Goal: Task Accomplishment & Management: Use online tool/utility

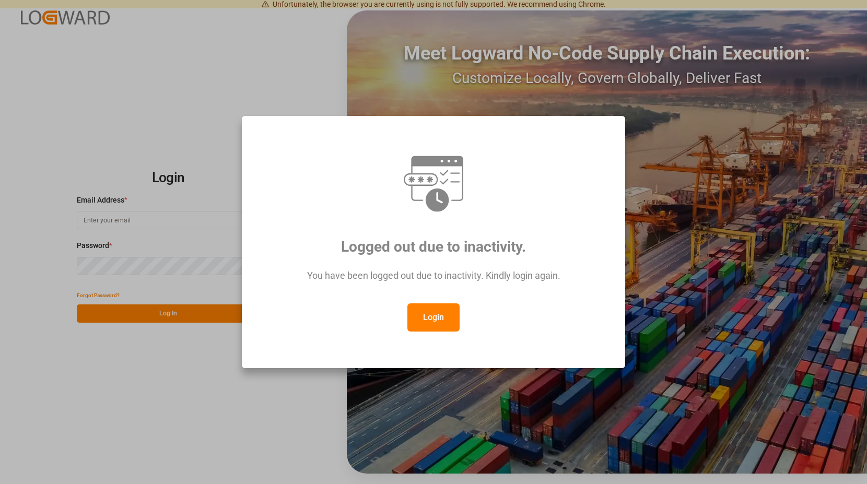
type input "spannuth@moeller-spedition.de"
click at [431, 321] on button "Login" at bounding box center [433, 317] width 52 height 28
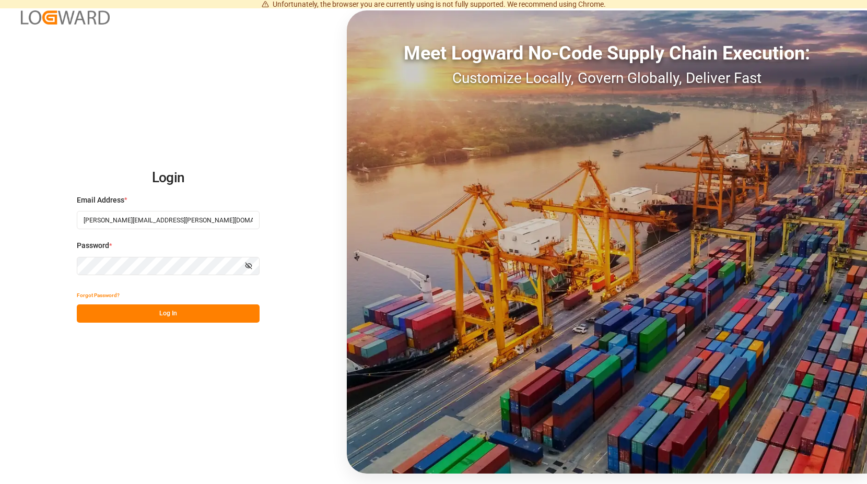
drag, startPoint x: 180, startPoint y: 313, endPoint x: 178, endPoint y: 292, distance: 21.5
click at [180, 313] on button "Log In" at bounding box center [168, 313] width 183 height 18
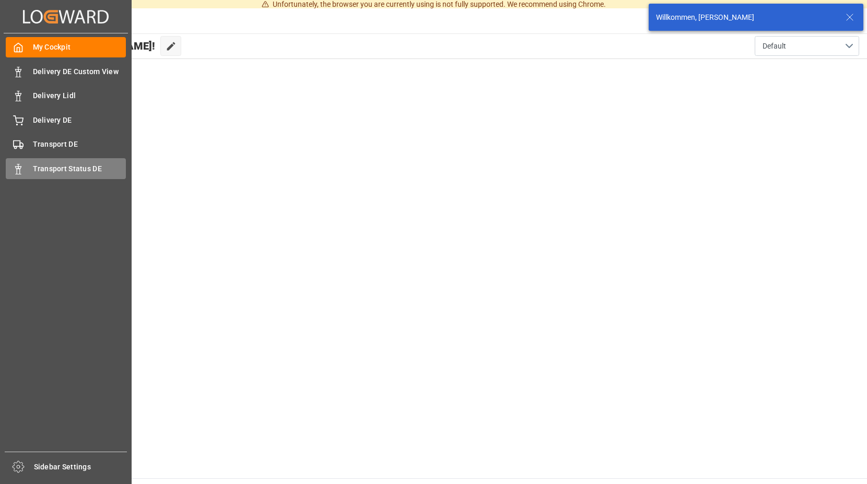
click at [28, 165] on div "Transport Status DE Transport Status DE" at bounding box center [66, 168] width 120 height 20
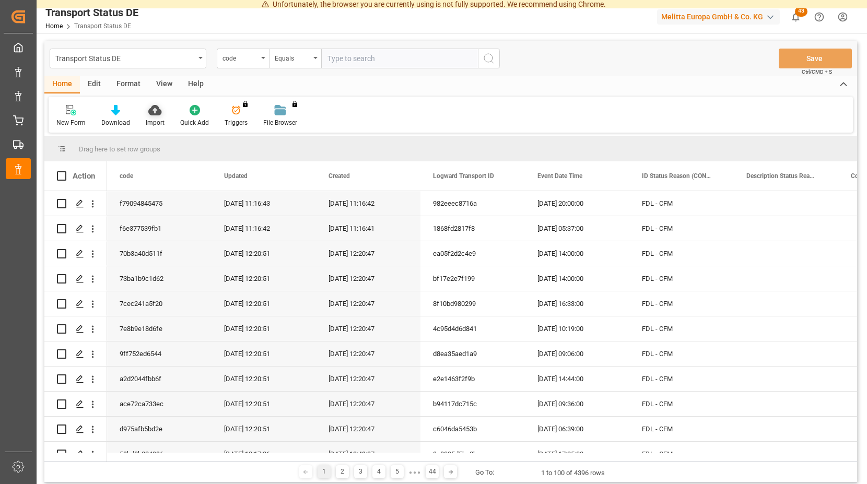
click at [156, 108] on icon at bounding box center [154, 110] width 13 height 10
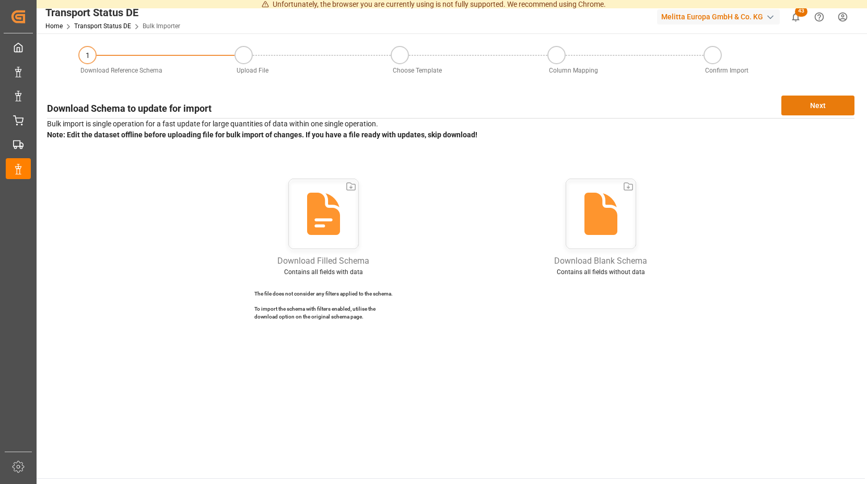
click at [811, 106] on button "Next" at bounding box center [817, 106] width 73 height 20
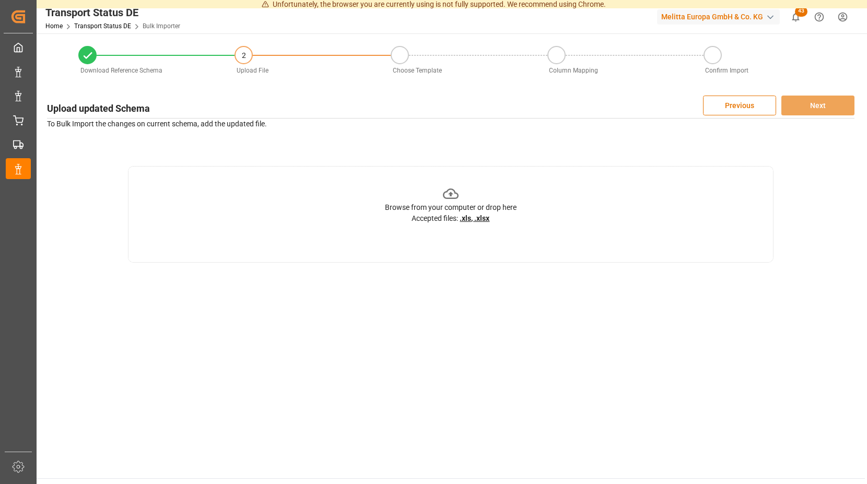
click at [449, 192] on icon at bounding box center [451, 194] width 16 height 16
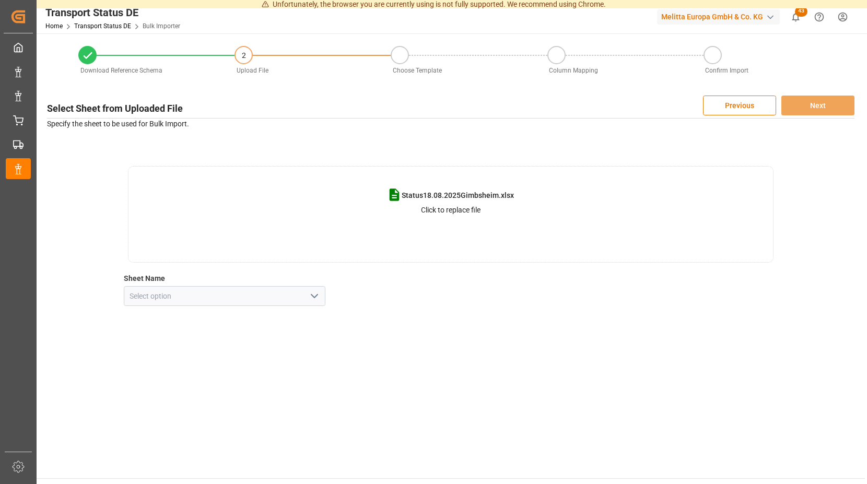
click at [315, 294] on icon "open menu" at bounding box center [314, 296] width 13 height 13
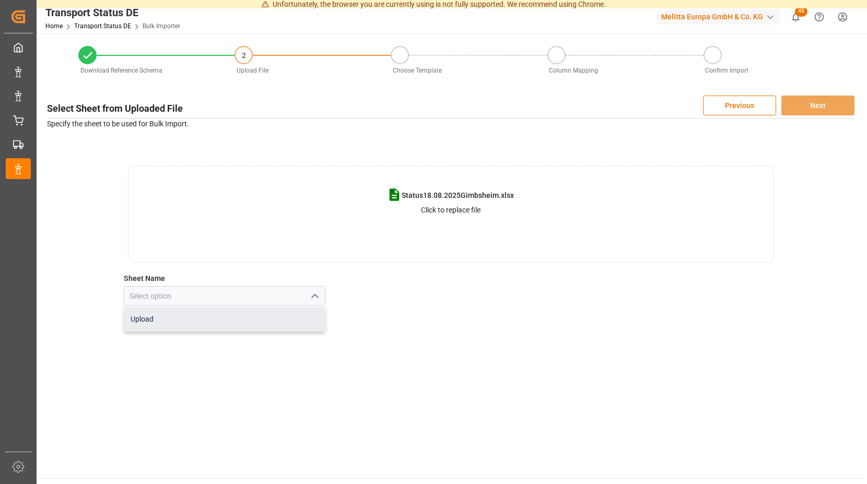
click at [180, 318] on div "Upload" at bounding box center [224, 318] width 201 height 23
type input "Upload"
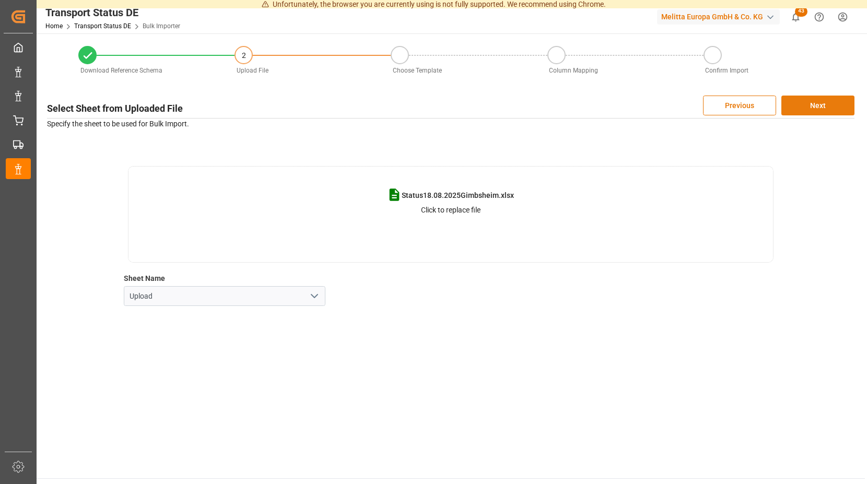
click at [802, 101] on button "Next" at bounding box center [817, 106] width 73 height 20
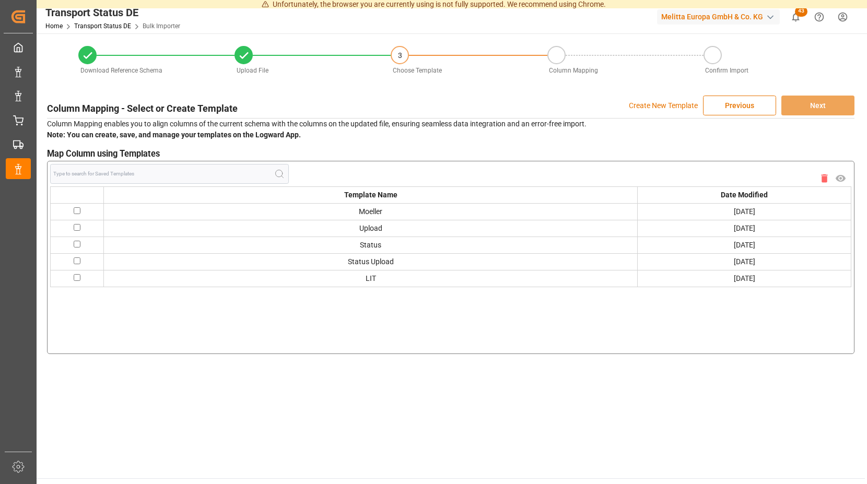
click at [77, 211] on input "checkbox" at bounding box center [77, 210] width 7 height 7
checkbox input "true"
click at [814, 103] on button "Next" at bounding box center [817, 106] width 73 height 20
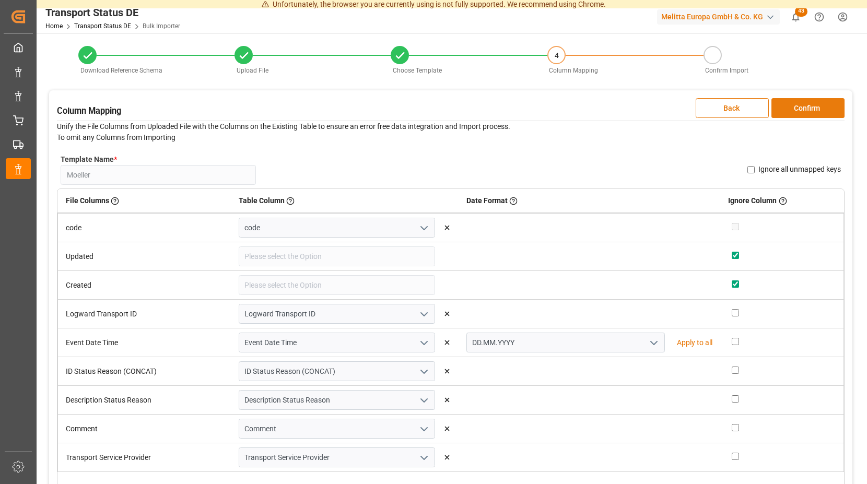
click at [809, 113] on button "Confirm" at bounding box center [807, 108] width 73 height 20
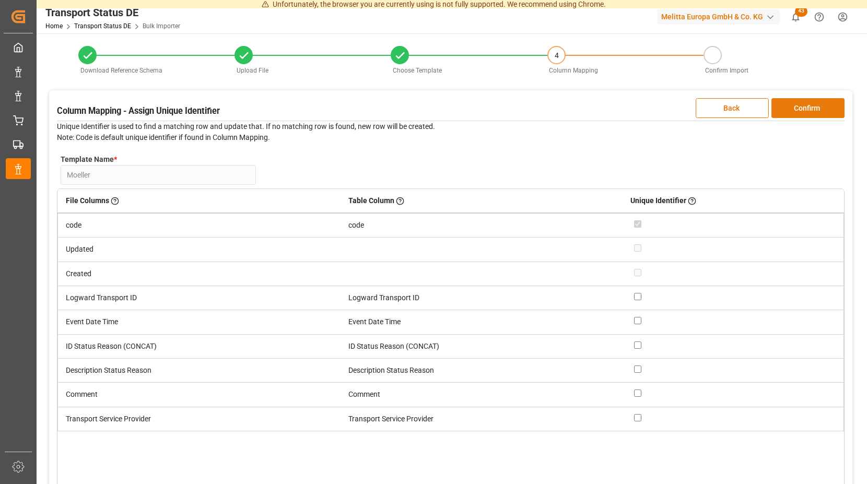
click at [809, 110] on button "Confirm" at bounding box center [807, 108] width 73 height 20
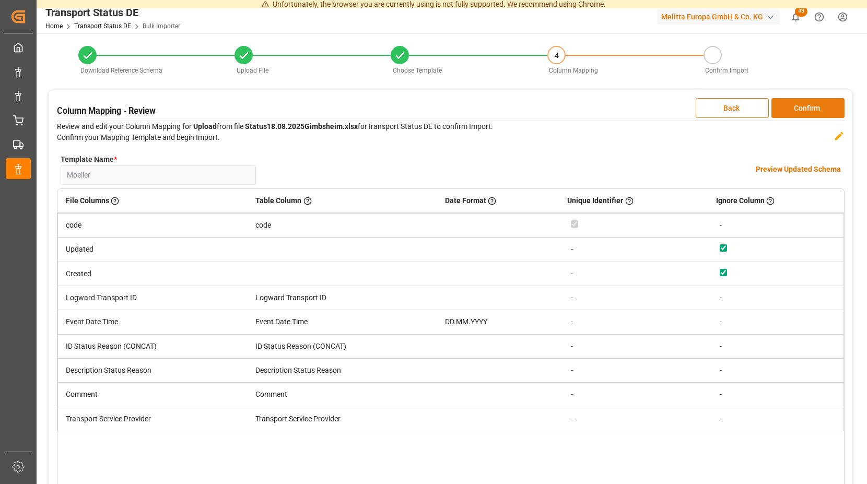
click at [809, 103] on button "Confirm" at bounding box center [807, 108] width 73 height 20
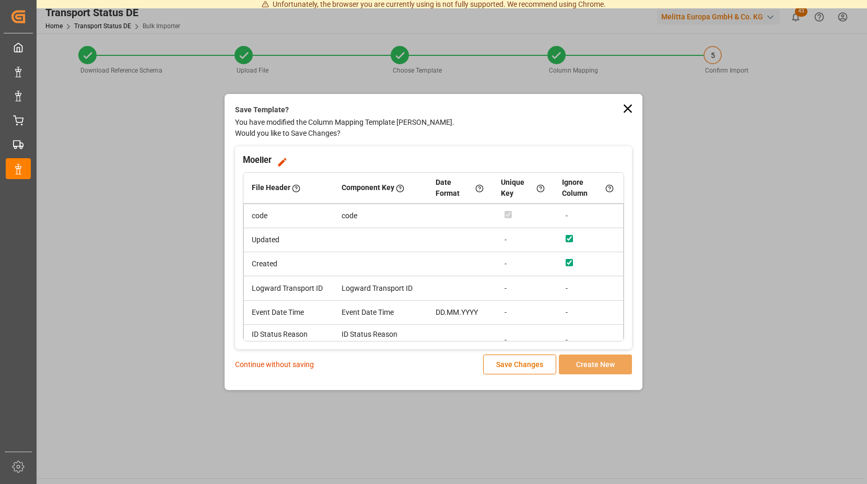
click at [278, 362] on p "Continue without saving" at bounding box center [274, 364] width 79 height 11
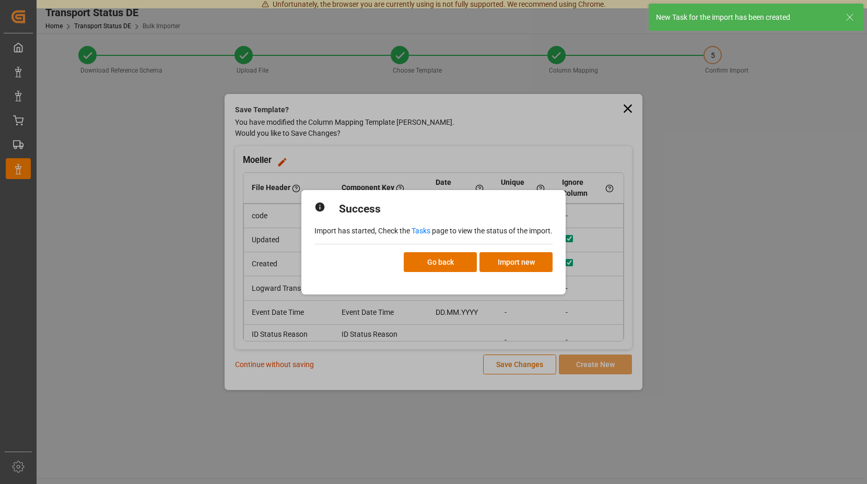
click at [424, 232] on link "Tasks" at bounding box center [420, 231] width 19 height 8
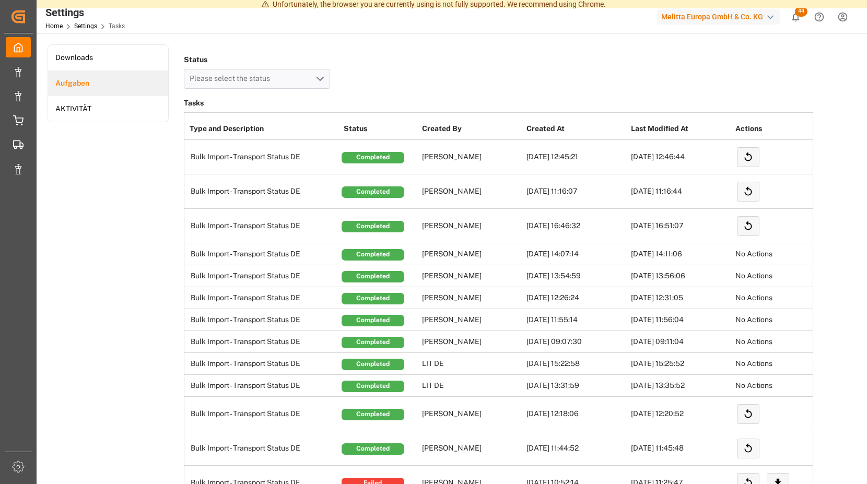
click at [796, 15] on span "44" at bounding box center [800, 11] width 13 height 10
click at [796, 14] on span "44" at bounding box center [800, 11] width 13 height 10
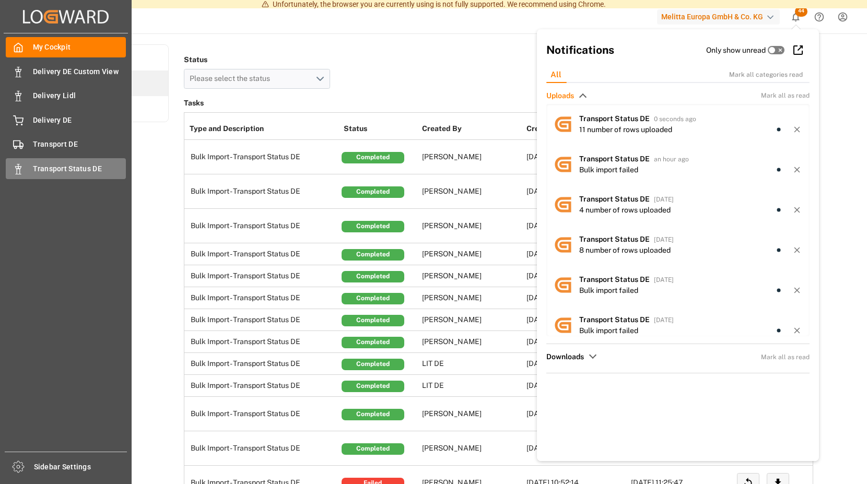
click at [15, 167] on icon at bounding box center [18, 169] width 10 height 10
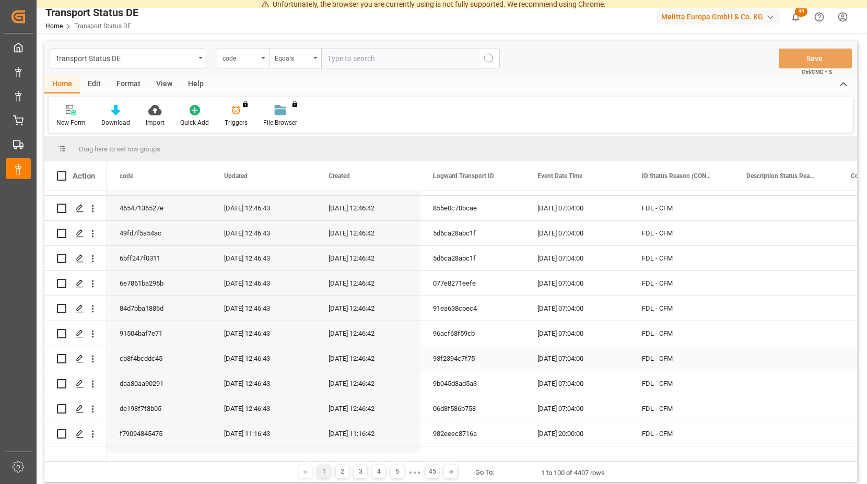
scroll to position [47, 0]
